Goal: Information Seeking & Learning: Find specific page/section

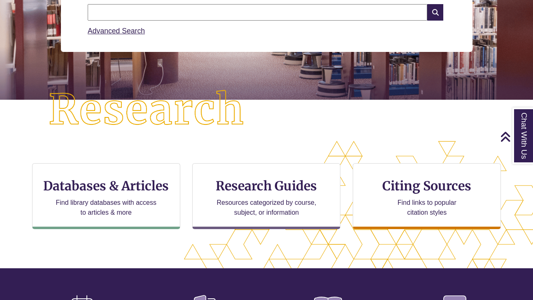
scroll to position [138, 0]
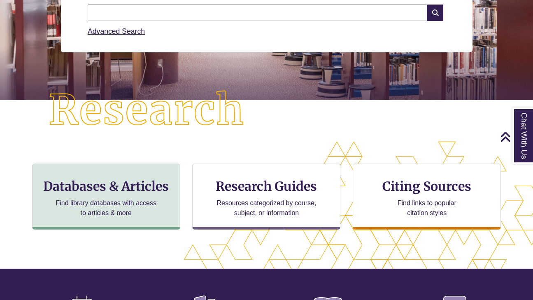
click at [146, 208] on p "Find library databases with access to articles & more" at bounding box center [105, 208] width 107 height 20
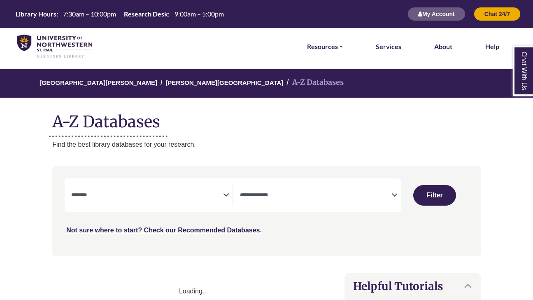
select select "Database Subject Filter"
select select "Database Types Filter"
select select "Database Subject Filter"
select select "Database Types Filter"
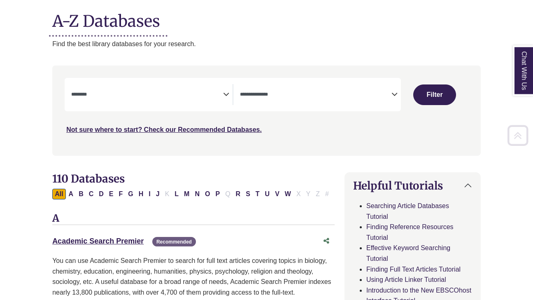
scroll to position [100, 0]
click at [140, 98] on span "Search filters" at bounding box center [147, 94] width 152 height 21
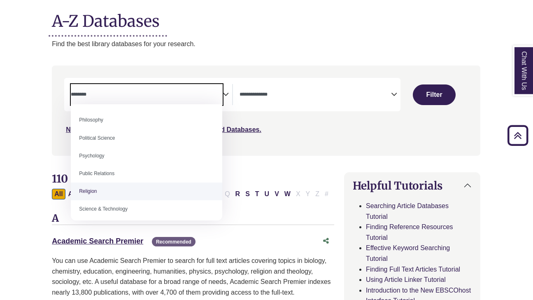
scroll to position [621, 0]
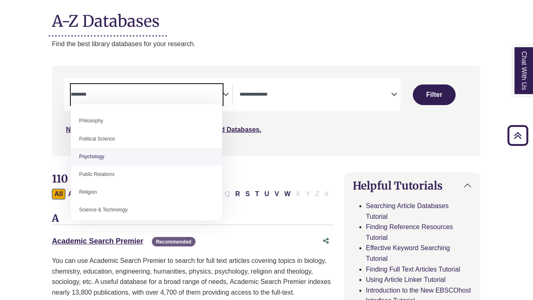
select select "*****"
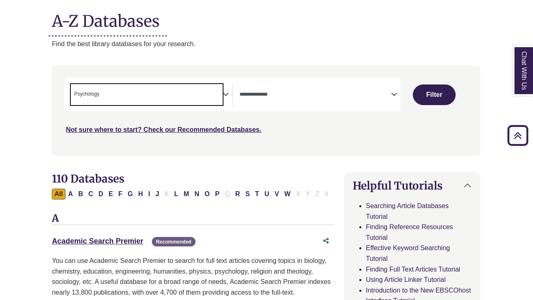
scroll to position [120, 0]
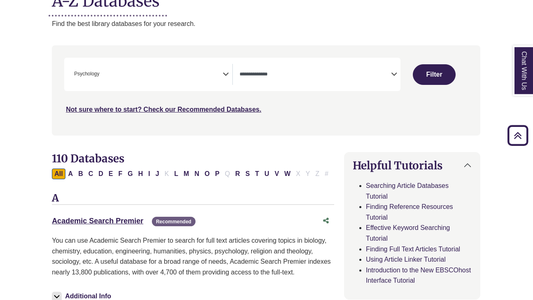
click at [321, 86] on div "**********" at bounding box center [232, 74] width 336 height 33
click at [326, 75] on textarea "Search" at bounding box center [316, 75] width 152 height 7
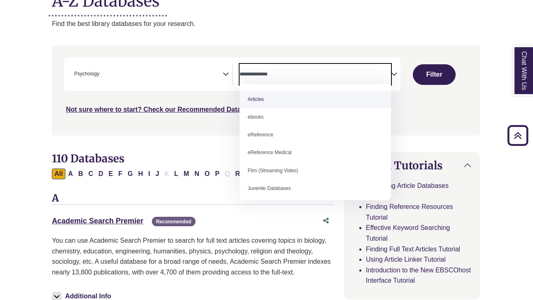
select select "*****"
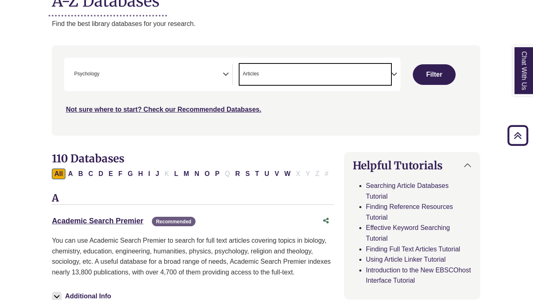
click at [313, 68] on span "× Articles" at bounding box center [316, 74] width 152 height 21
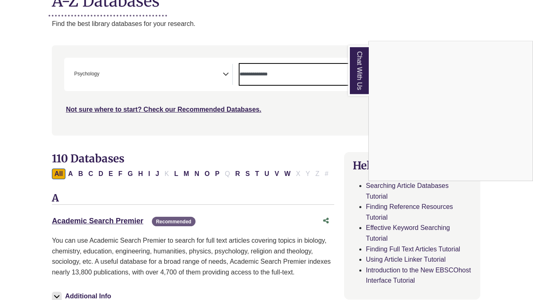
click at [411, 21] on div "Chat With Us" at bounding box center [266, 150] width 533 height 300
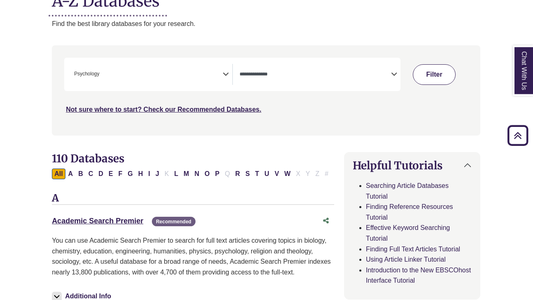
click at [446, 73] on button "Filter" at bounding box center [434, 75] width 43 height 21
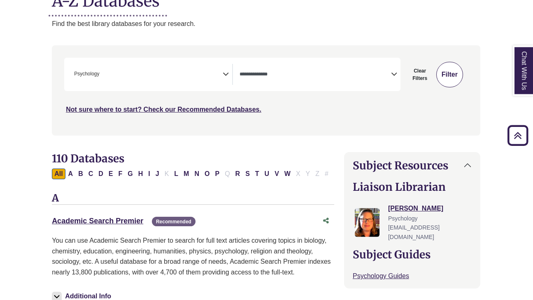
select select "Database Types Filter"
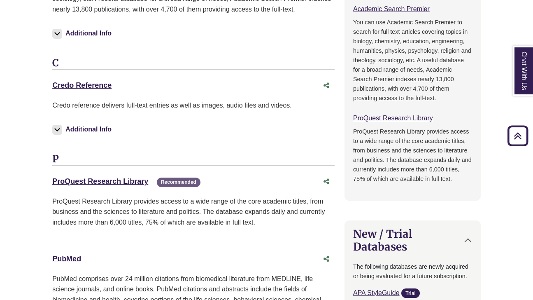
scroll to position [638, 0]
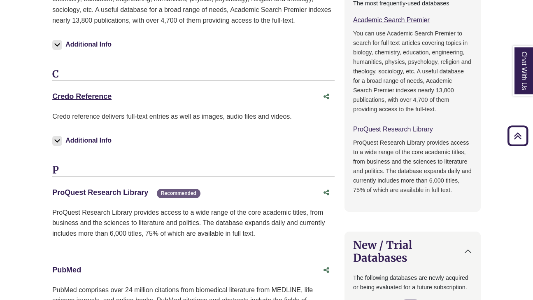
click at [124, 189] on link "ProQuest Research Library This link opens in a new window" at bounding box center [100, 192] width 96 height 8
